Goal: Register for event/course

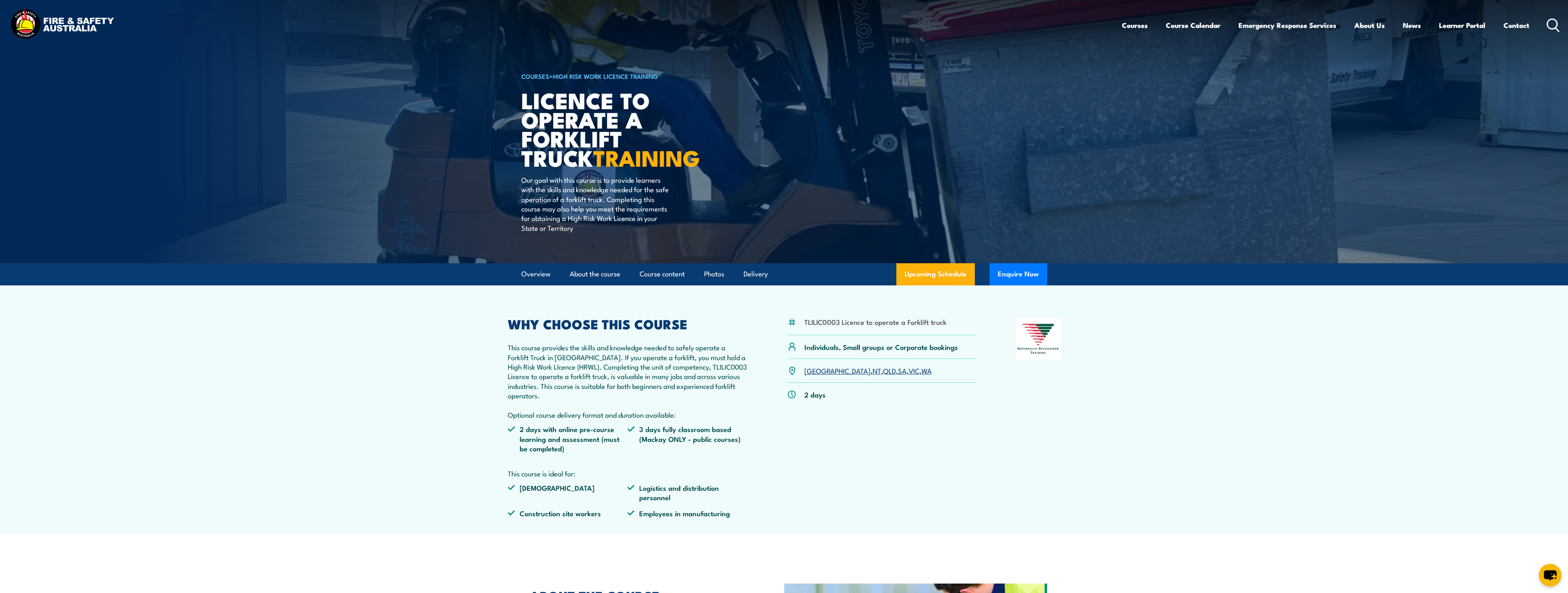
drag, startPoint x: 877, startPoint y: 344, endPoint x: 886, endPoint y: 344, distance: 9.0
click at [878, 344] on p "Individuals, Small groups or Corporate bookings" at bounding box center [881, 347] width 153 height 10
click at [1516, 20] on link "Contact" at bounding box center [1516, 26] width 26 height 22
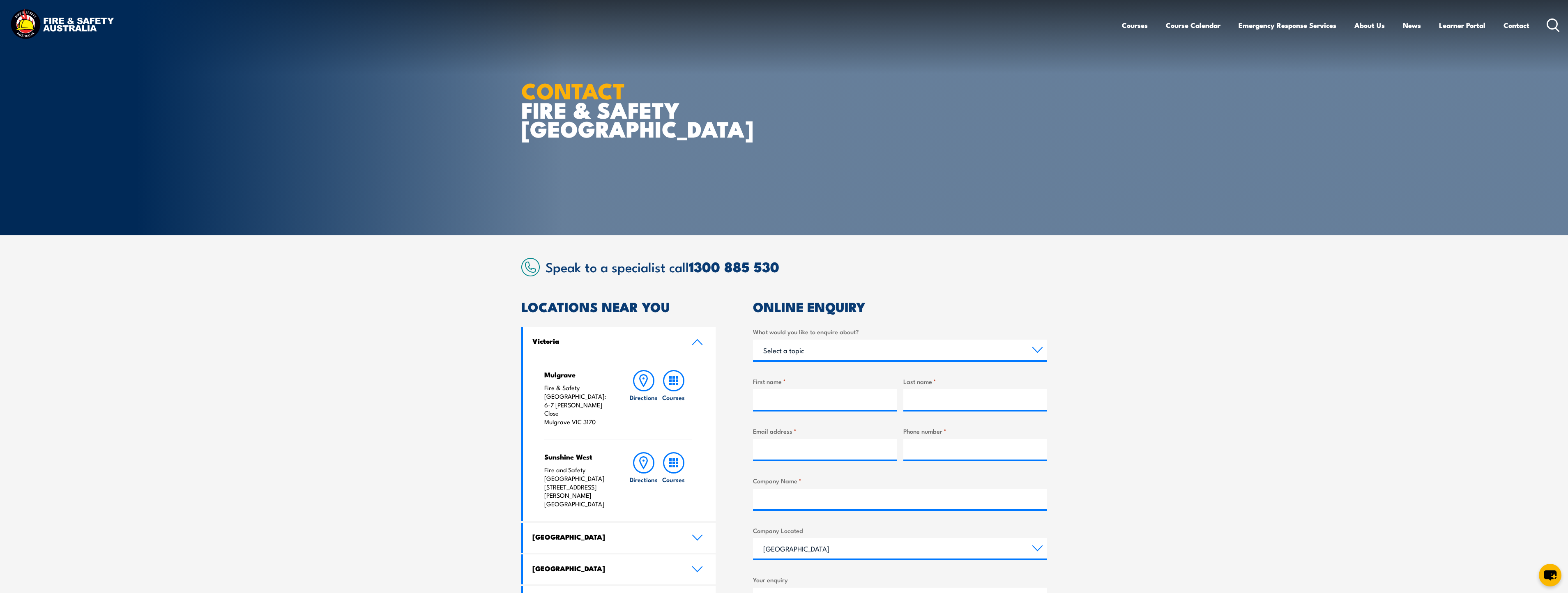
click at [1195, 253] on section "Speak to a specialist call [PHONE_NUMBER] LOCATIONS NEAR [GEOGRAPHIC_DATA] [GEO…" at bounding box center [784, 500] width 1568 height 530
